Goal: Task Accomplishment & Management: Manage account settings

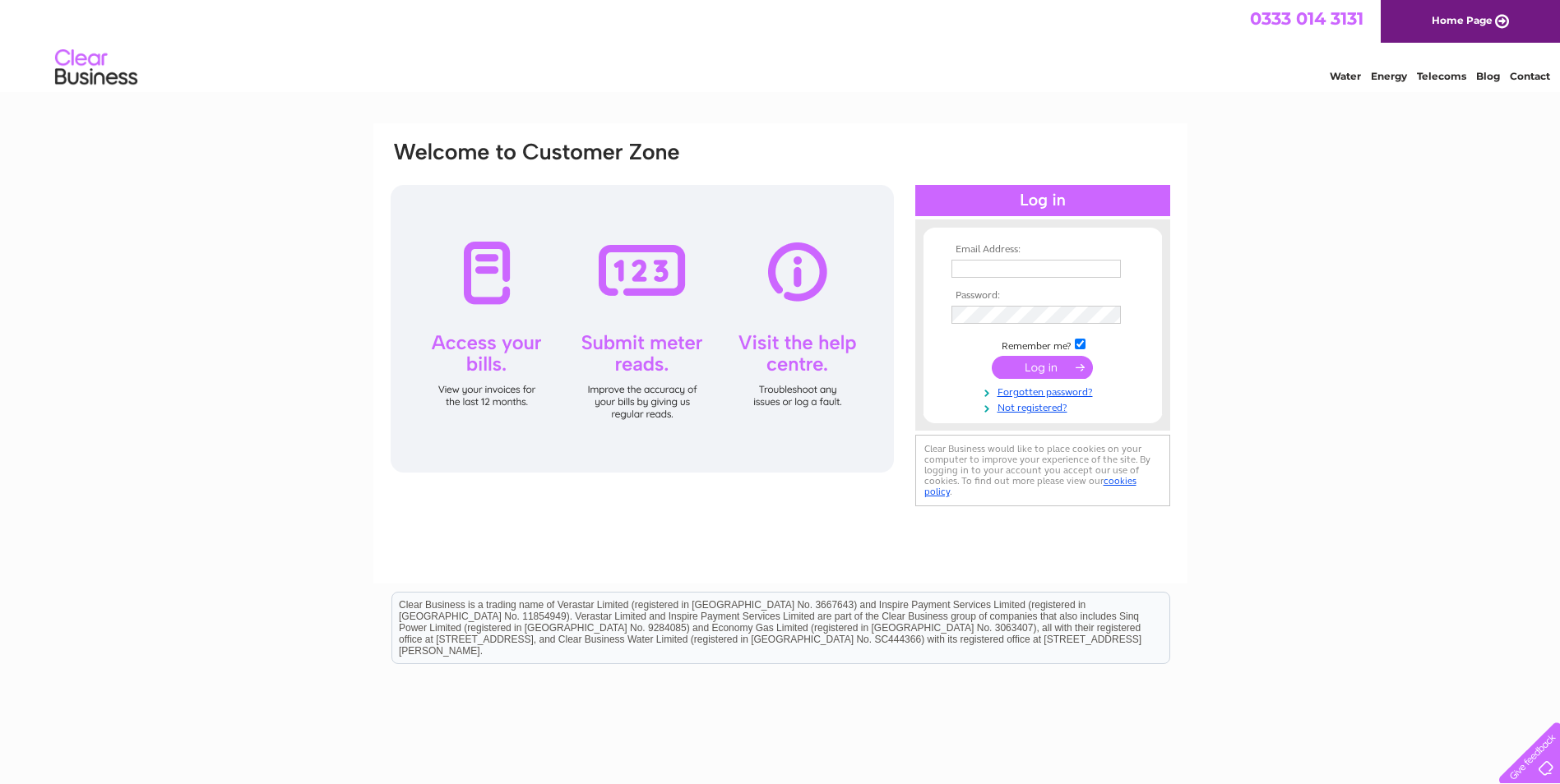
type input "[EMAIL_ADDRESS][DOMAIN_NAME]"
click at [1077, 364] on input "submit" at bounding box center [1043, 367] width 102 height 23
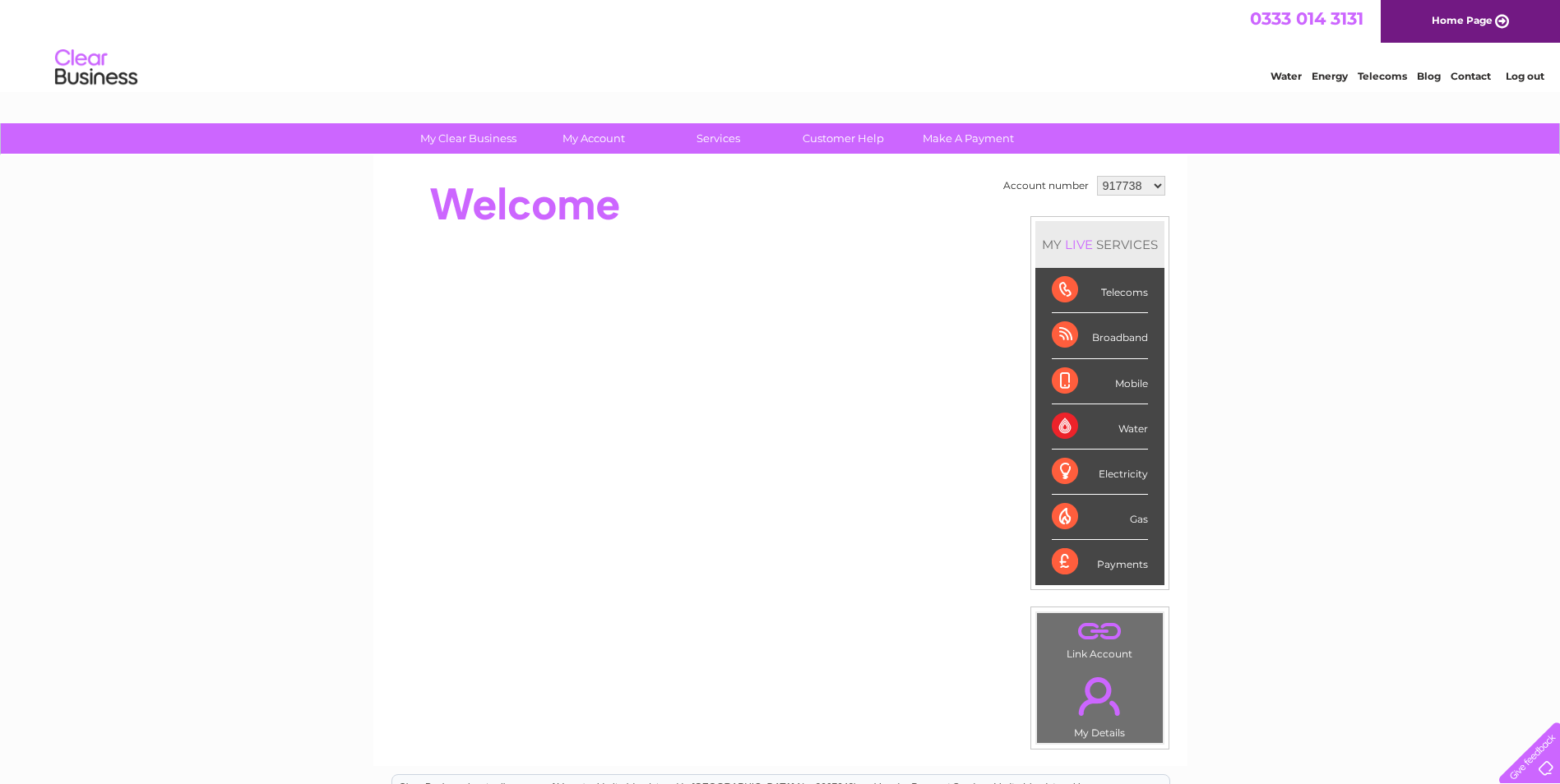
click at [1159, 180] on select "917738 1144497" at bounding box center [1130, 186] width 68 height 20
select select "1144497"
click at [1097, 176] on select "917738 1144497" at bounding box center [1130, 186] width 68 height 20
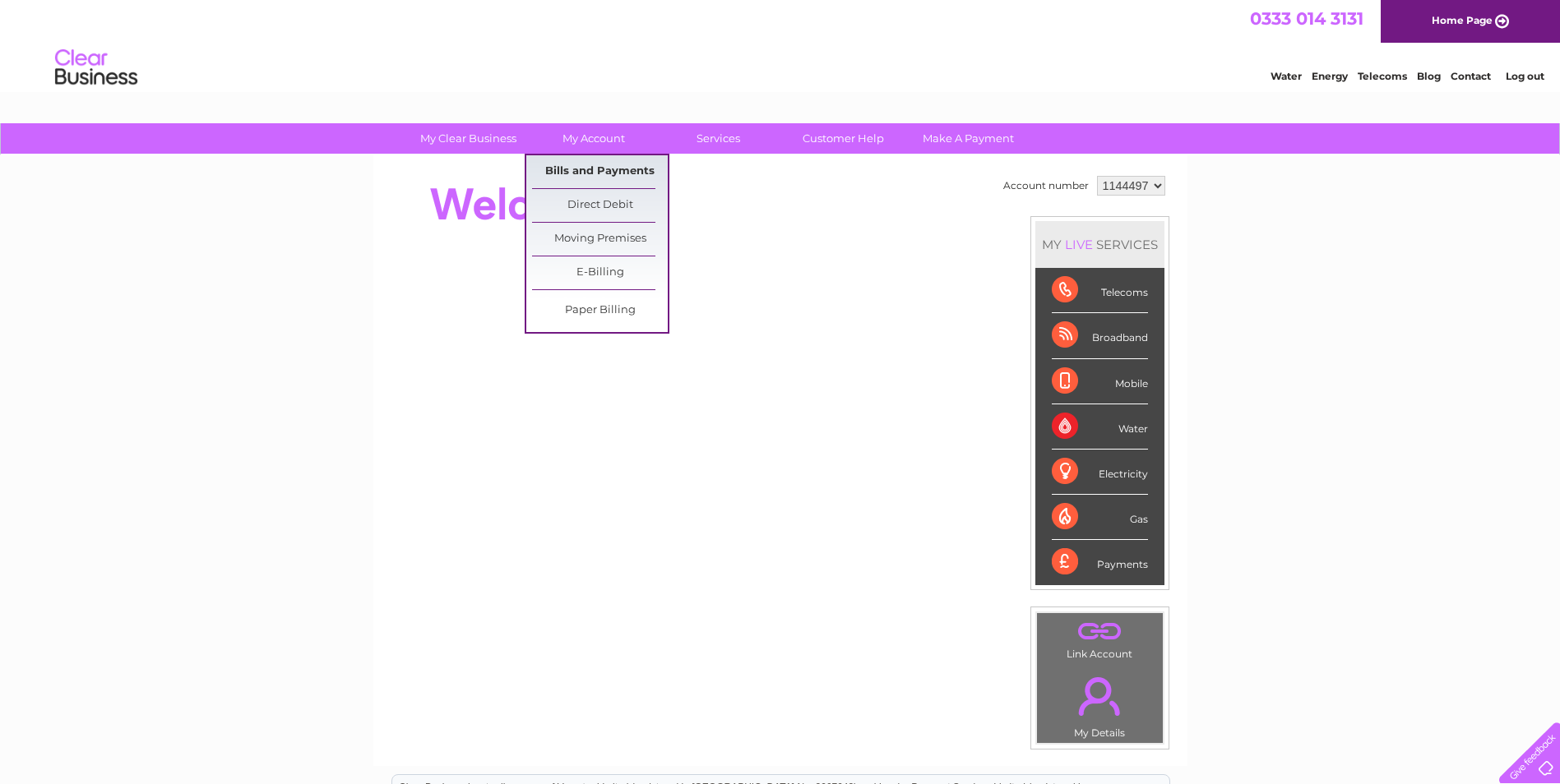
click at [592, 164] on link "Bills and Payments" at bounding box center [600, 172] width 136 height 33
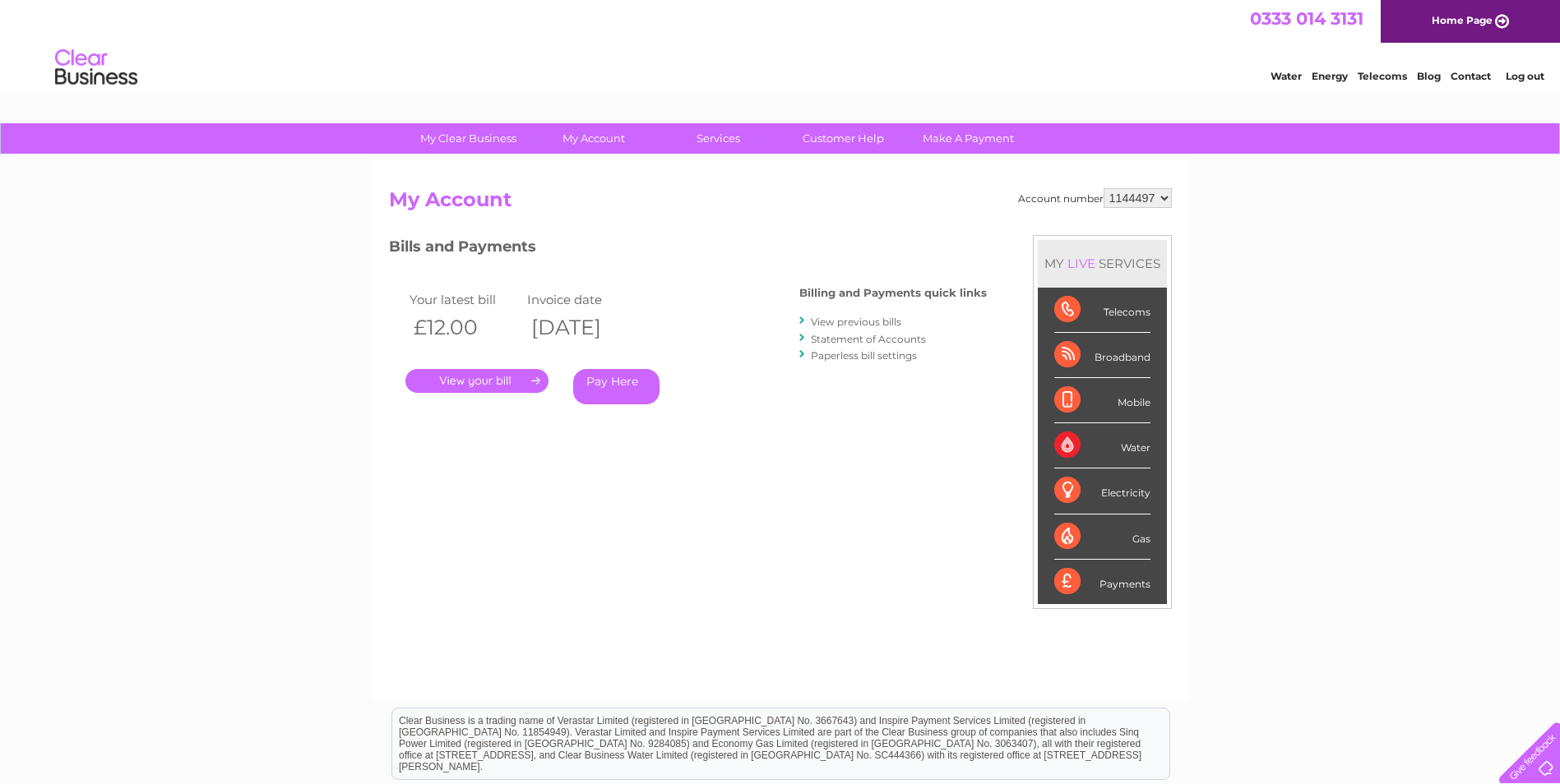
click at [849, 324] on link "View previous bills" at bounding box center [856, 321] width 90 height 12
